Goal: Navigation & Orientation: Find specific page/section

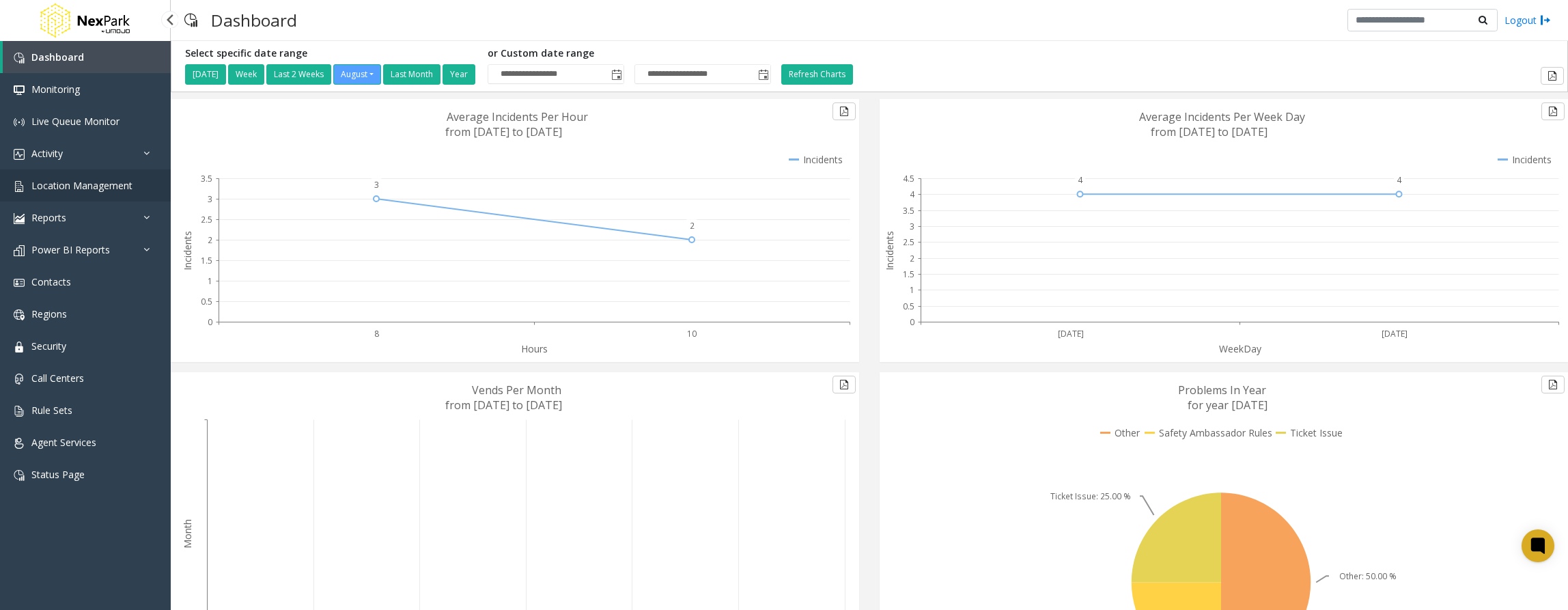
click at [111, 189] on span "Location Management" at bounding box center [82, 185] width 101 height 13
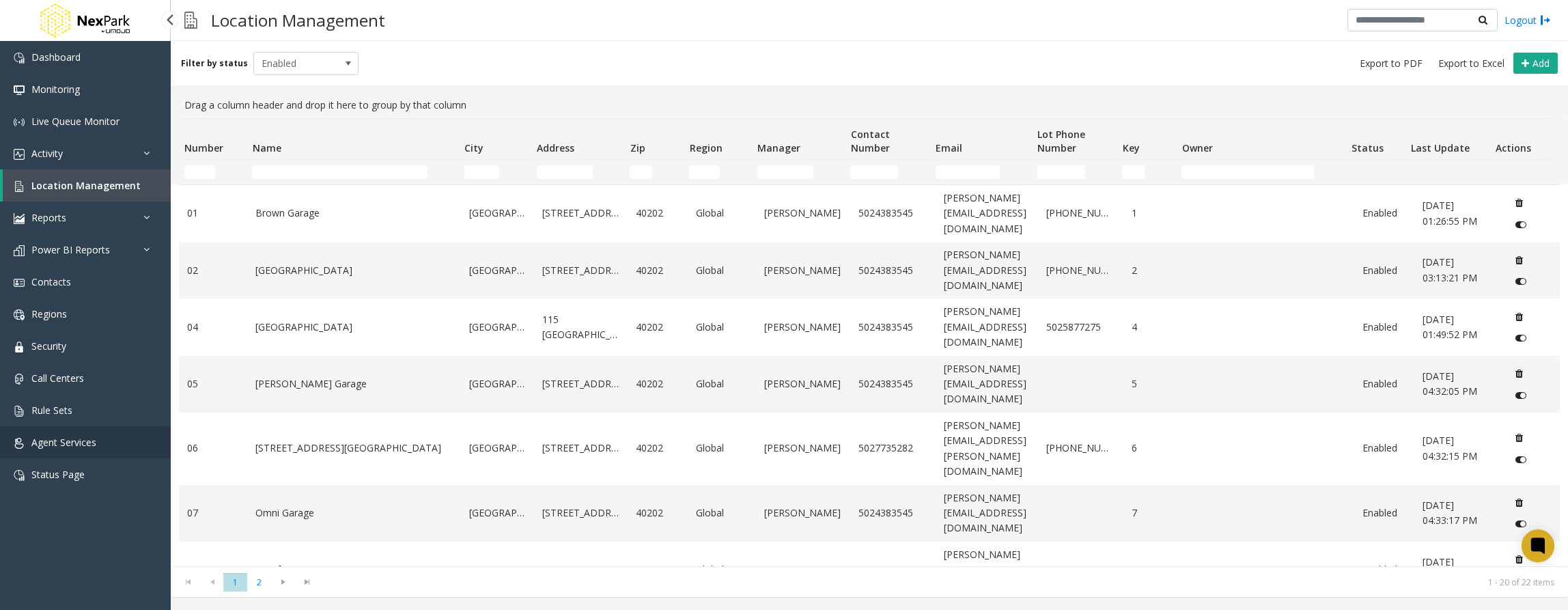
click at [71, 448] on span "Agent Services" at bounding box center [64, 442] width 65 height 13
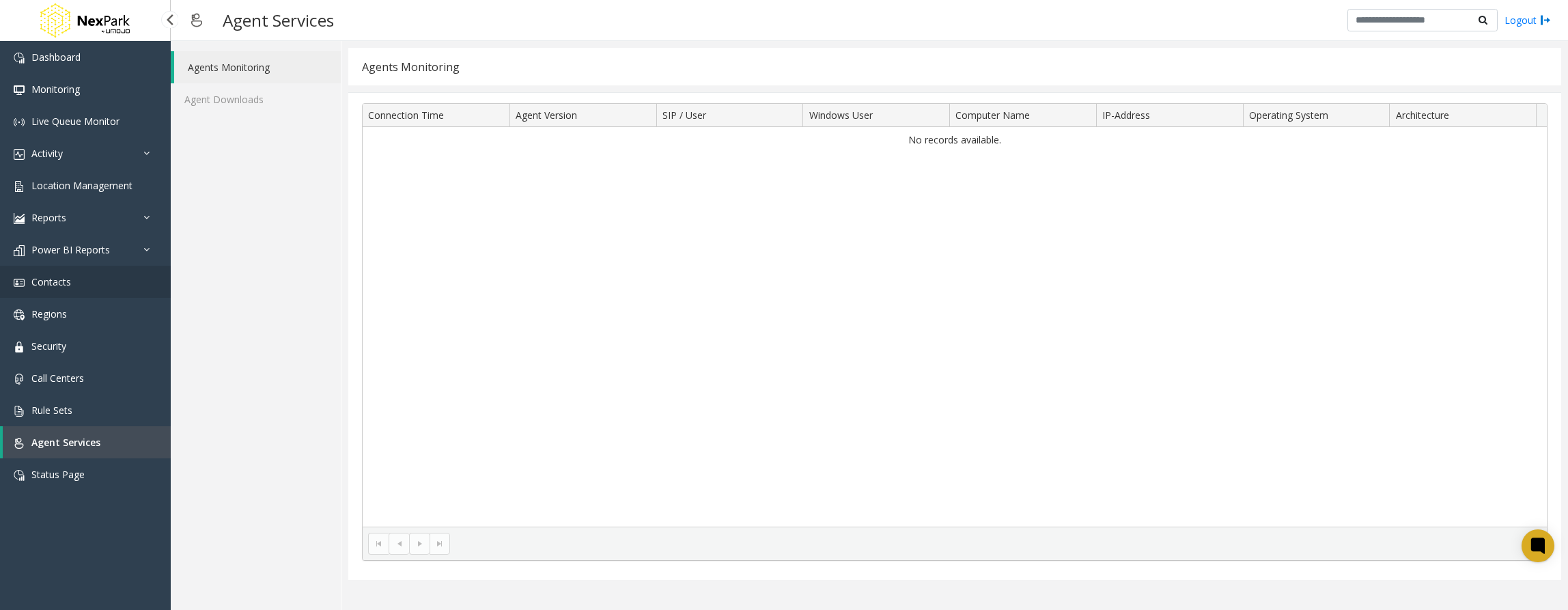
click at [76, 295] on link "Contacts" at bounding box center [85, 282] width 171 height 32
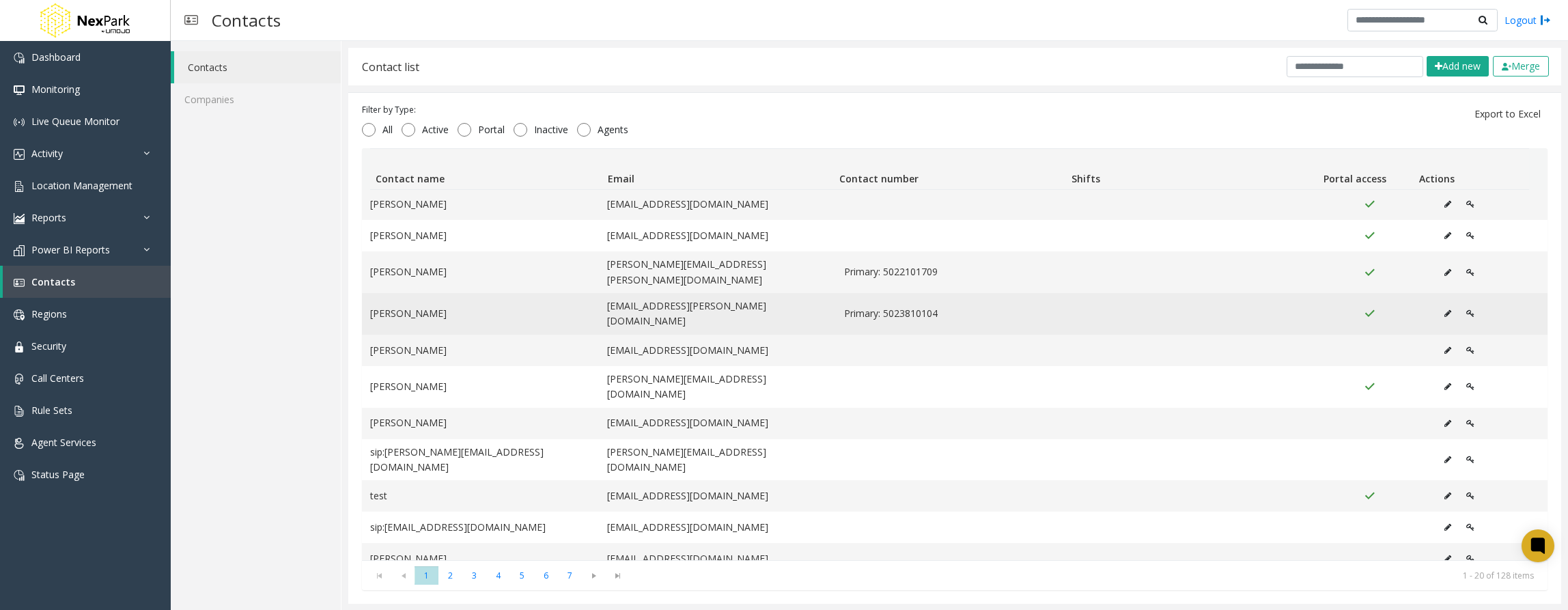
scroll to position [250, 0]
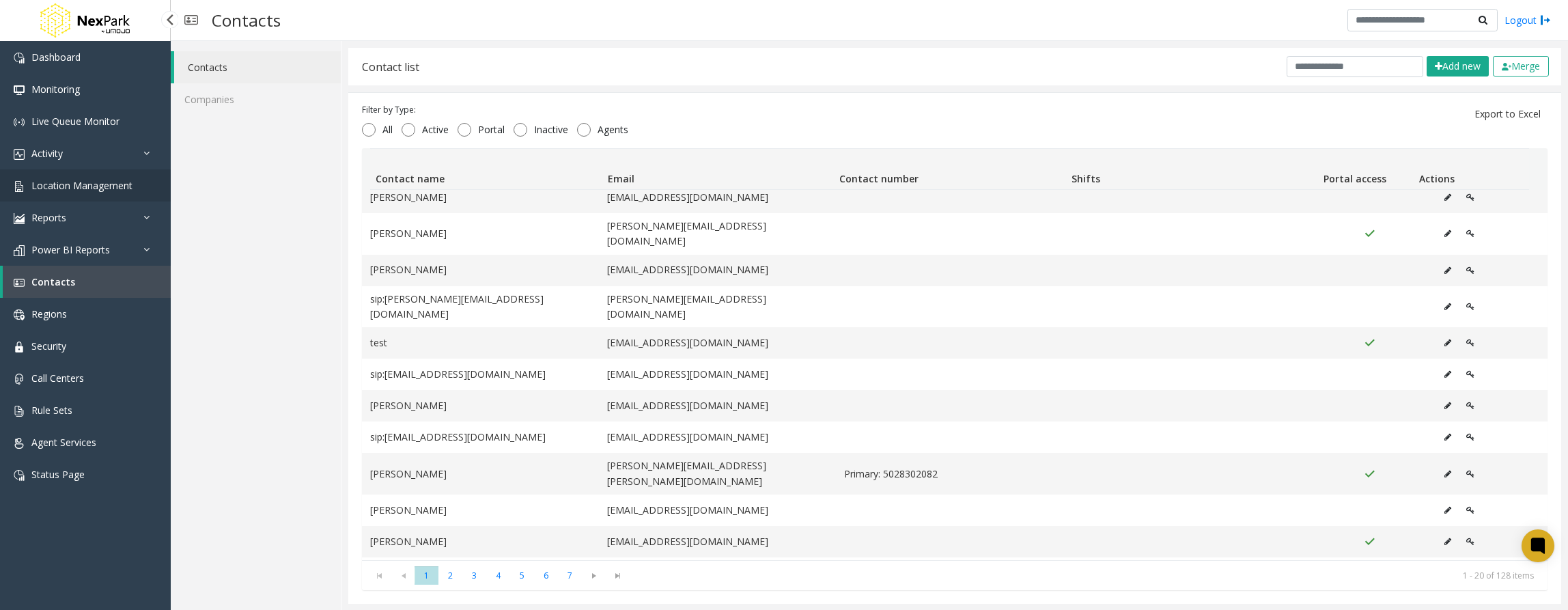
click at [95, 178] on link "Location Management" at bounding box center [85, 185] width 171 height 32
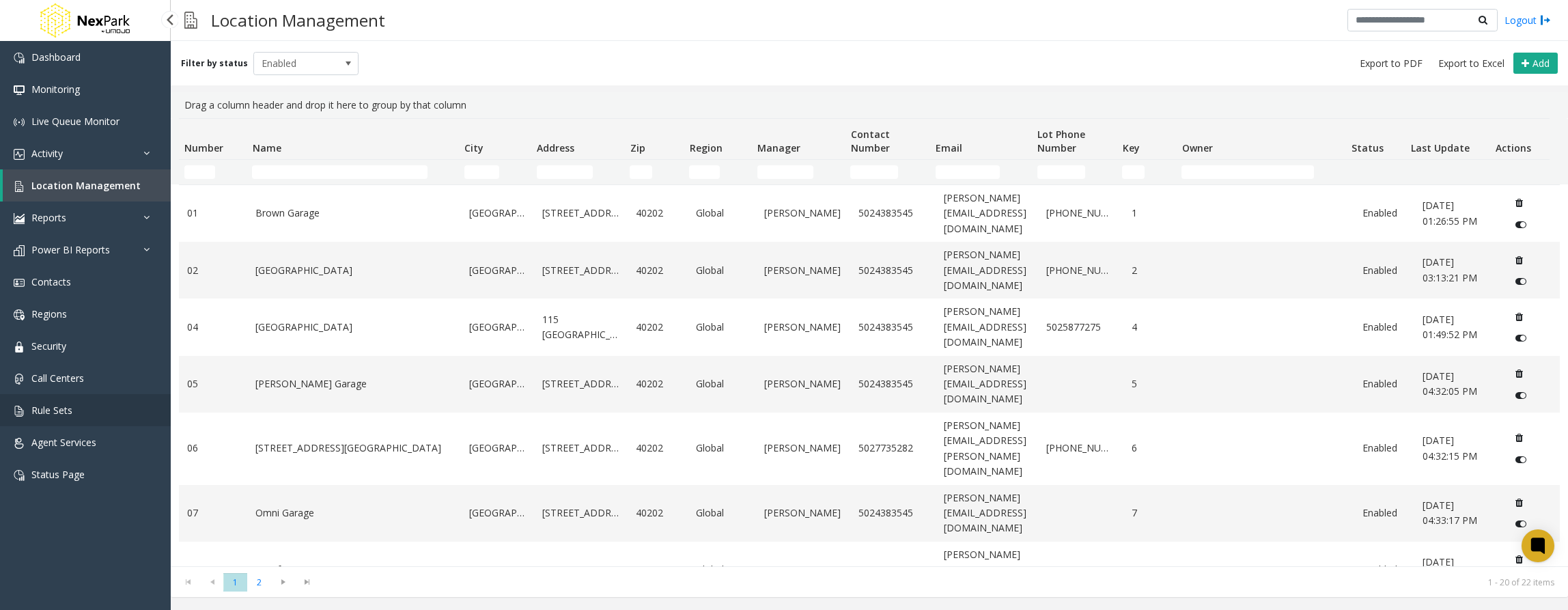
click at [80, 398] on link "Rule Sets" at bounding box center [85, 410] width 171 height 32
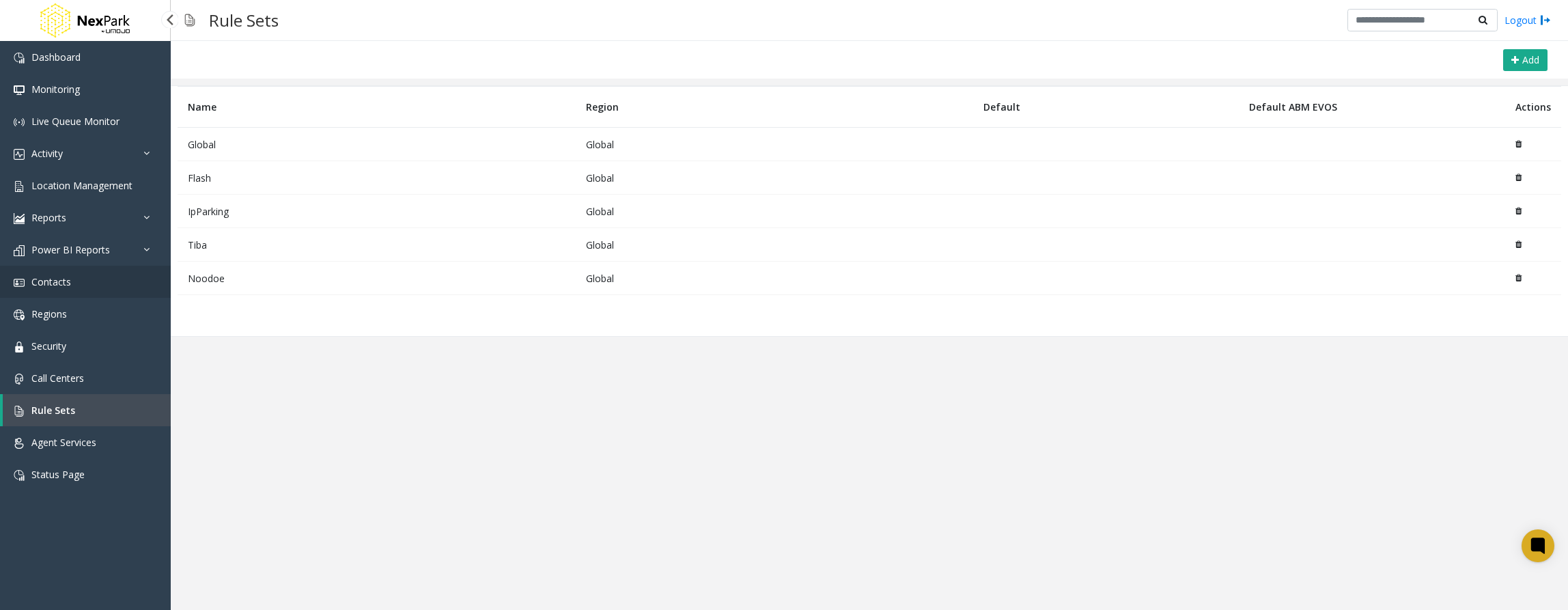
click at [74, 273] on link "Contacts" at bounding box center [85, 282] width 171 height 32
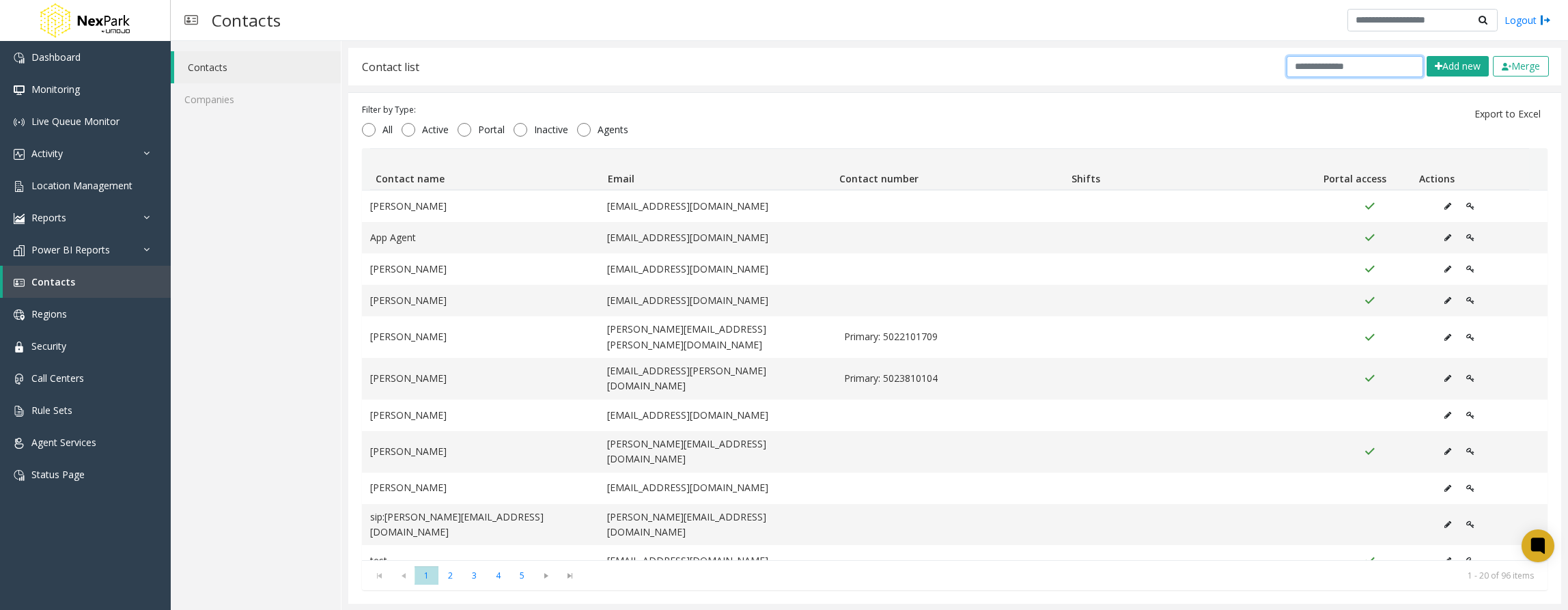
click at [1304, 66] on input "text" at bounding box center [1355, 66] width 136 height 21
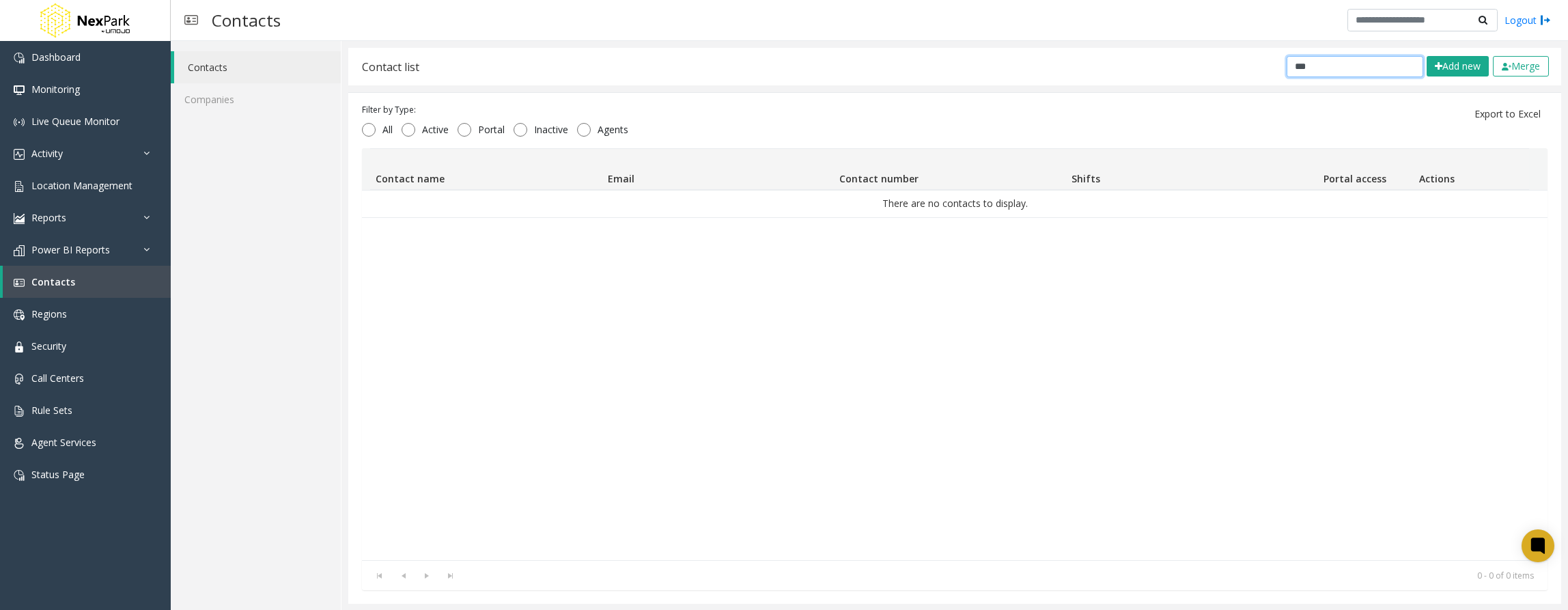
type input "****"
